Goal: Task Accomplishment & Management: Use online tool/utility

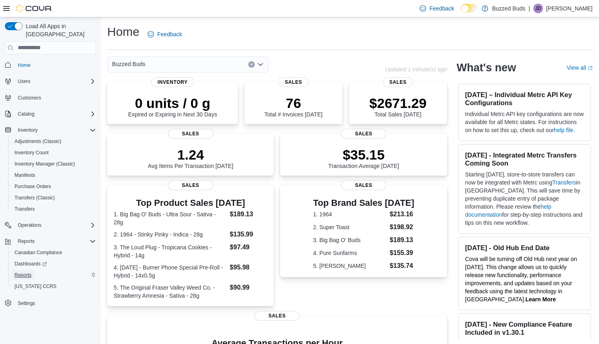
click at [29, 272] on span "Reports" at bounding box center [23, 275] width 17 height 6
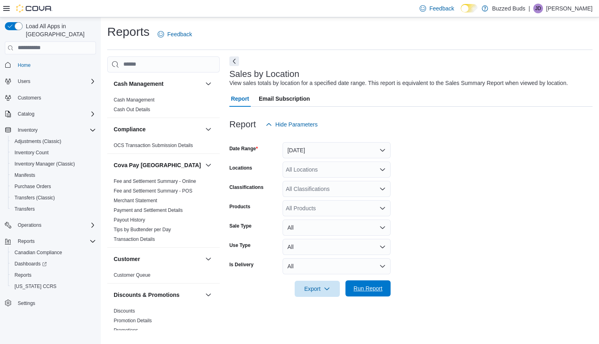
click at [371, 294] on span "Run Report" at bounding box center [367, 289] width 35 height 16
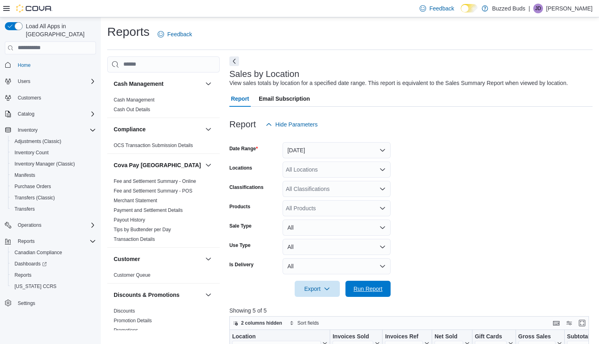
drag, startPoint x: 371, startPoint y: 294, endPoint x: 413, endPoint y: 278, distance: 44.8
click at [381, 290] on span "Run Report" at bounding box center [367, 289] width 35 height 16
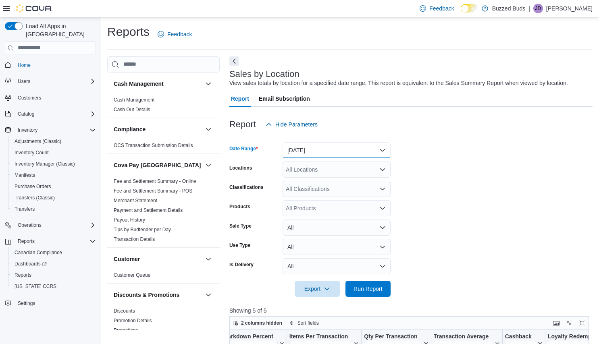
click at [325, 149] on button "[DATE]" at bounding box center [337, 150] width 108 height 16
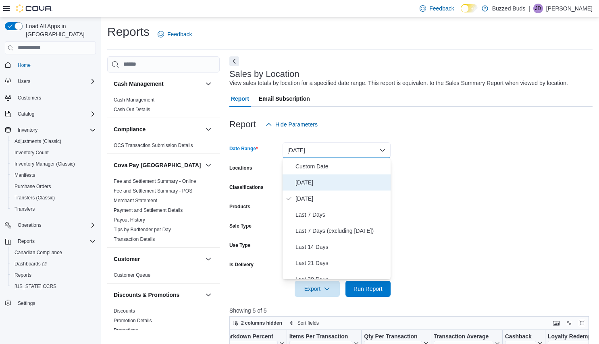
click at [320, 183] on span "[DATE]" at bounding box center [342, 183] width 92 height 10
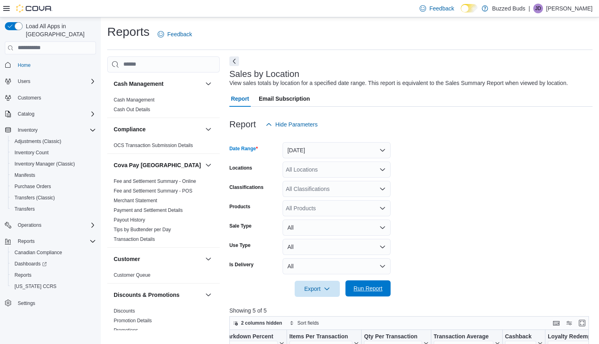
click at [367, 290] on span "Run Report" at bounding box center [368, 289] width 29 height 8
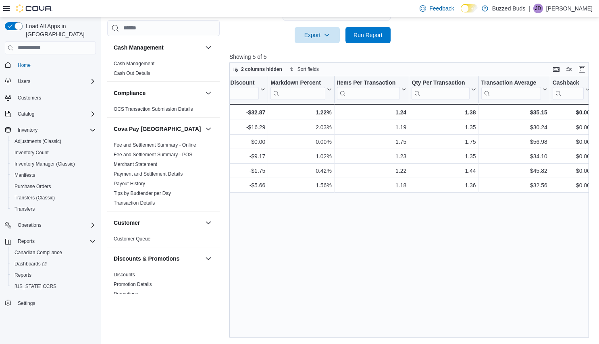
scroll to position [0, 642]
